Goal: Navigation & Orientation: Find specific page/section

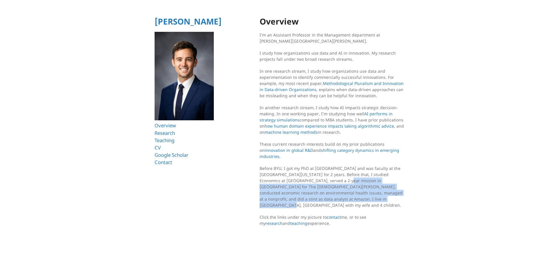
drag, startPoint x: 313, startPoint y: 200, endPoint x: 312, endPoint y: 183, distance: 17.2
click at [312, 183] on p "Before BYU, I got my PhD at Harvard and was faculty at the University of Washin…" at bounding box center [332, 186] width 146 height 43
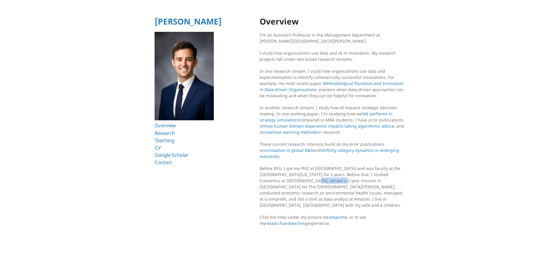
drag, startPoint x: 282, startPoint y: 179, endPoint x: 308, endPoint y: 181, distance: 26.3
click at [308, 181] on p "Before BYU, I got my PhD at Harvard and was faculty at the University of Washin…" at bounding box center [332, 186] width 146 height 43
click at [172, 127] on link "Overview" at bounding box center [165, 125] width 23 height 7
click at [164, 135] on link "Research" at bounding box center [165, 132] width 22 height 7
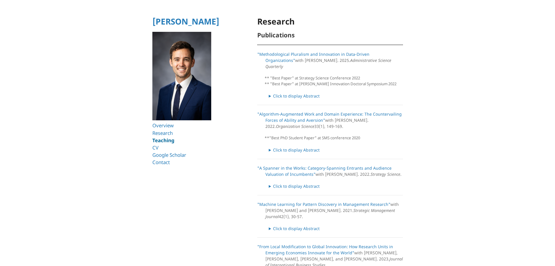
click at [169, 140] on link "Teaching" at bounding box center [163, 140] width 22 height 7
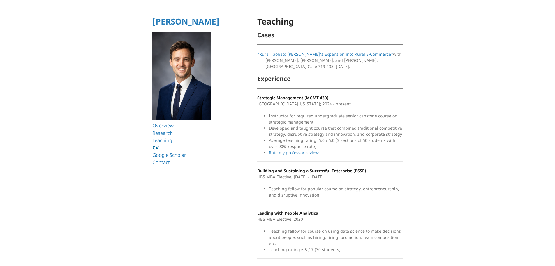
click at [157, 145] on link "CV" at bounding box center [155, 147] width 6 height 7
